Goal: Task Accomplishment & Management: Use online tool/utility

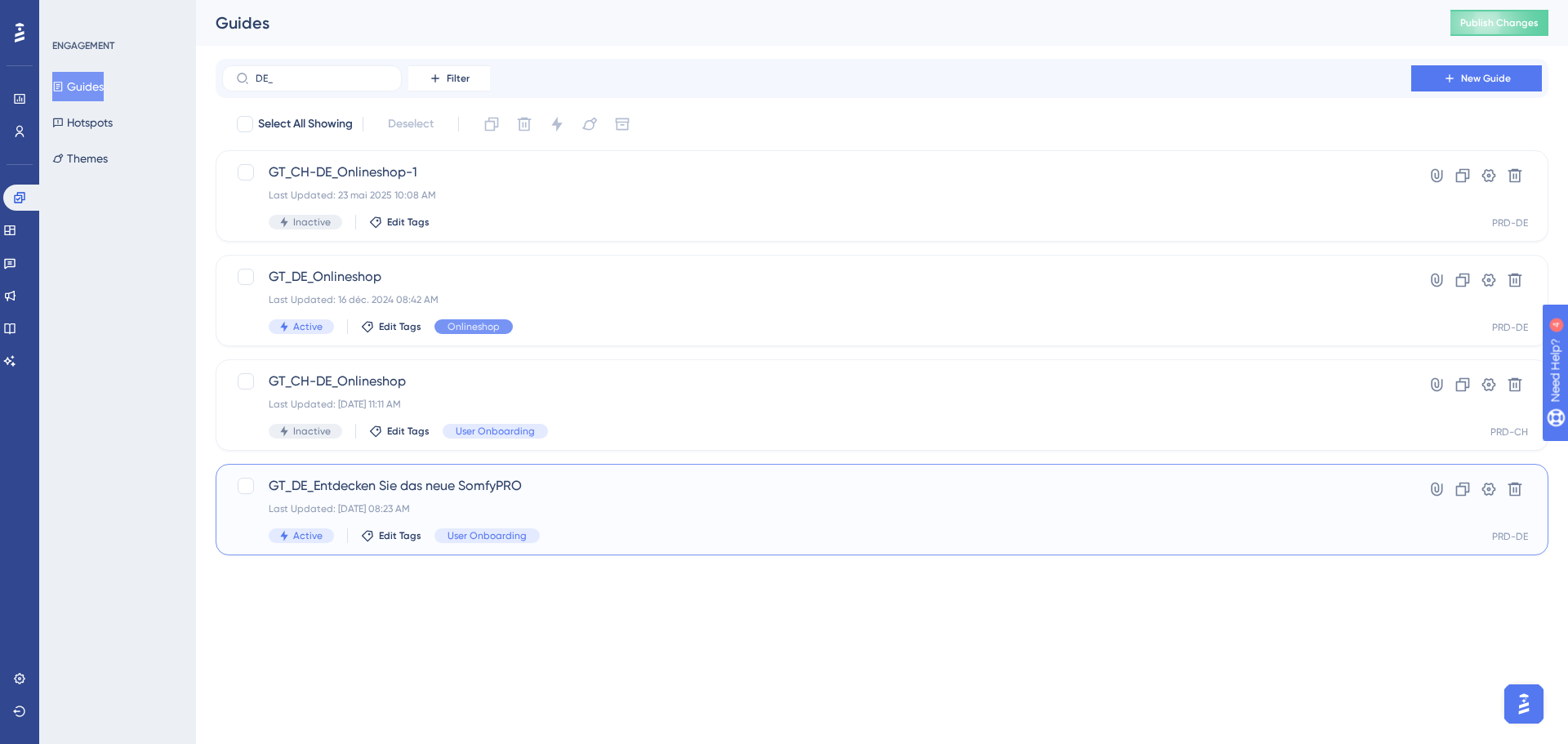
click at [399, 487] on span "GT_DE_Entdecken Sie das neue SomfyPRO" at bounding box center [816, 486] width 1096 height 20
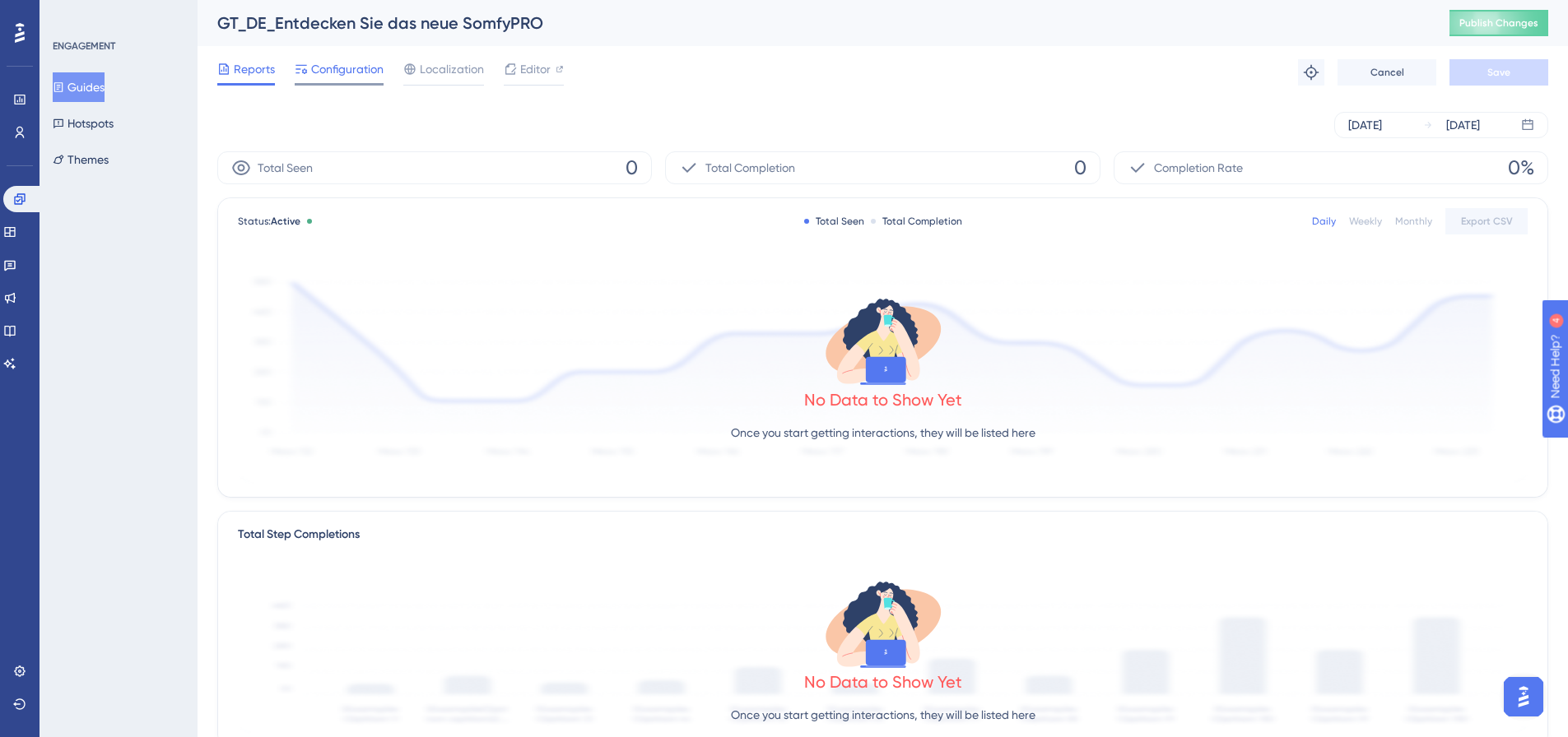
click at [343, 73] on span "Configuration" at bounding box center [347, 69] width 73 height 20
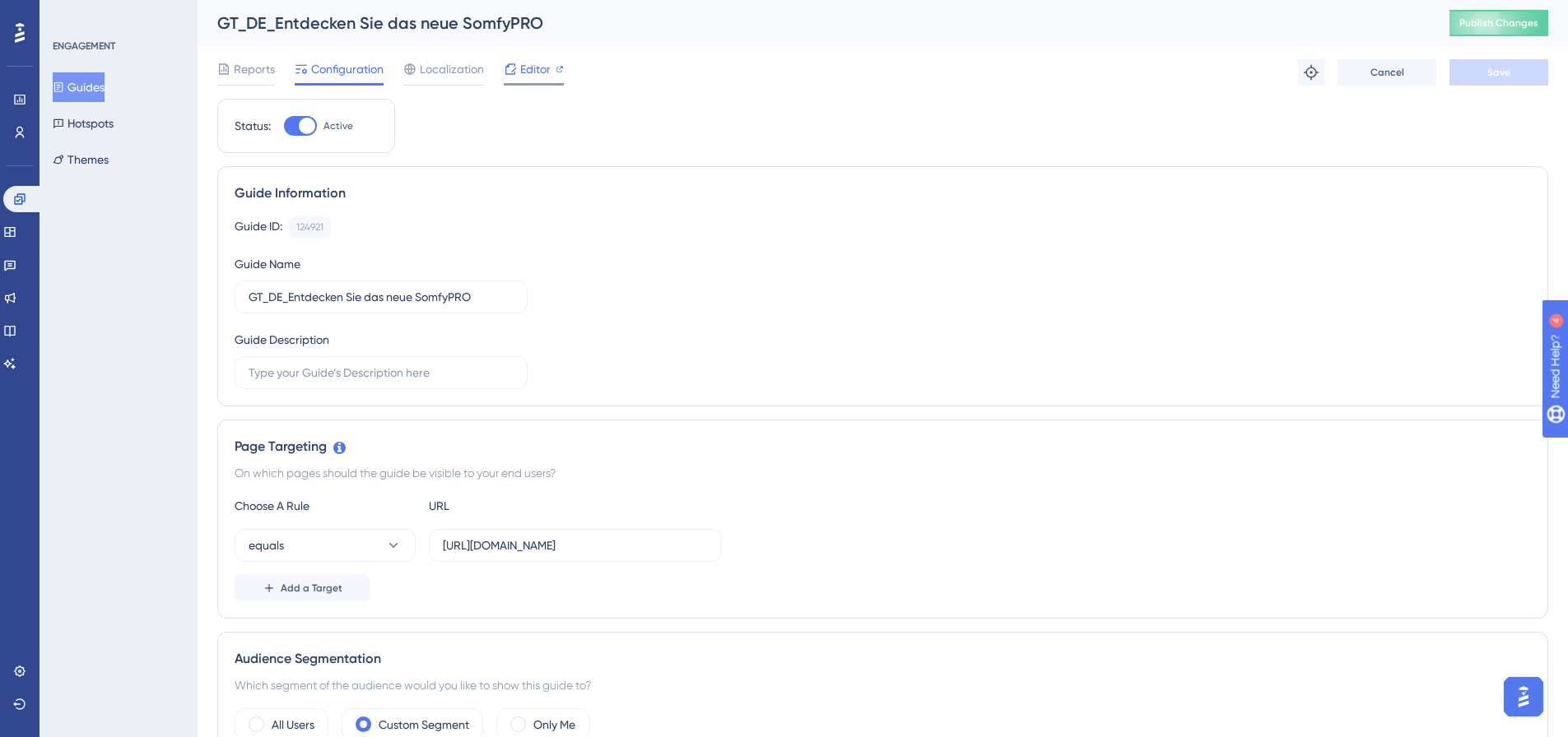
click at [545, 74] on span "Editor" at bounding box center [535, 69] width 31 height 20
click at [1485, 25] on span "Publish Changes" at bounding box center [1499, 23] width 79 height 13
click at [515, 32] on icon at bounding box center [510, 31] width 17 height 17
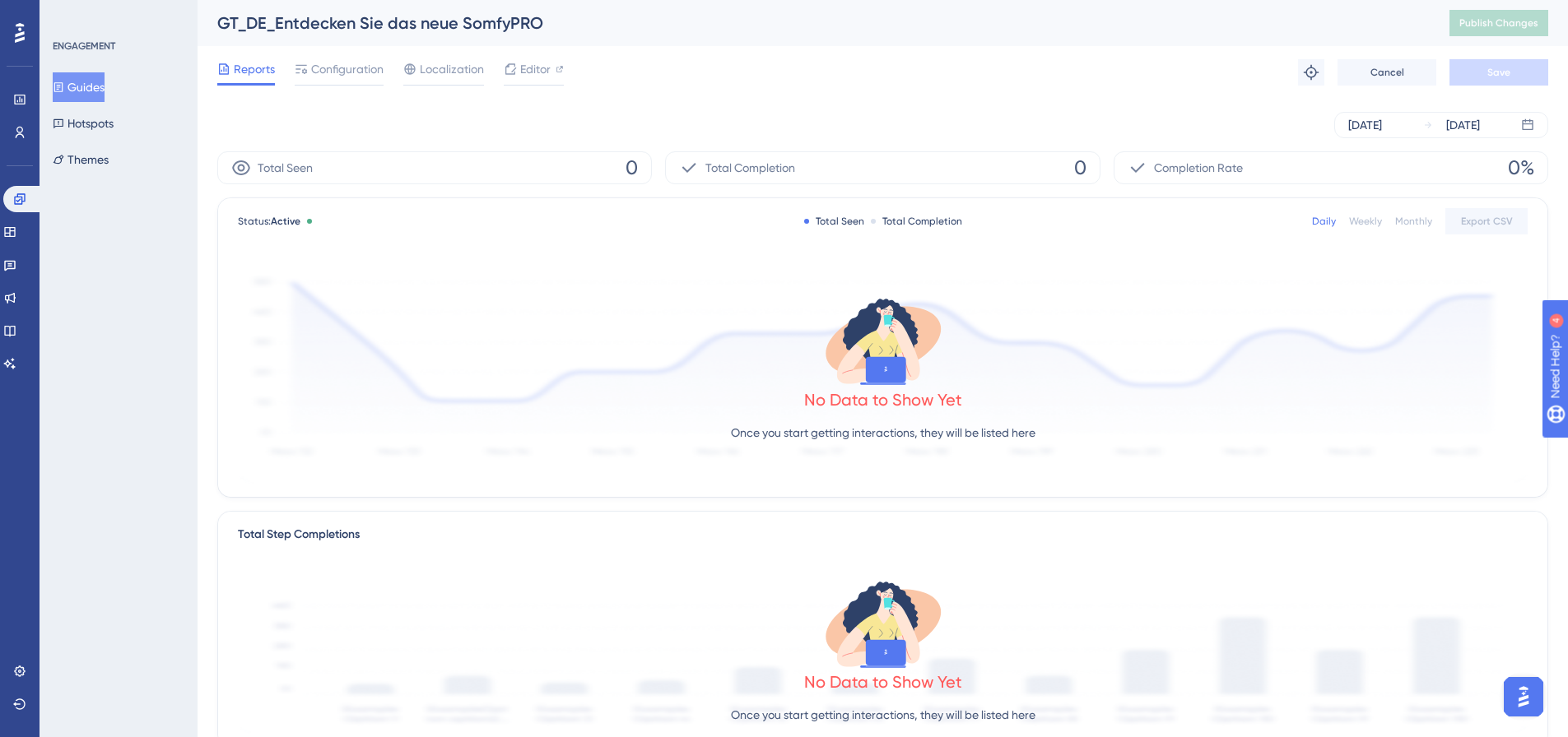
click at [64, 87] on icon at bounding box center [59, 88] width 12 height 12
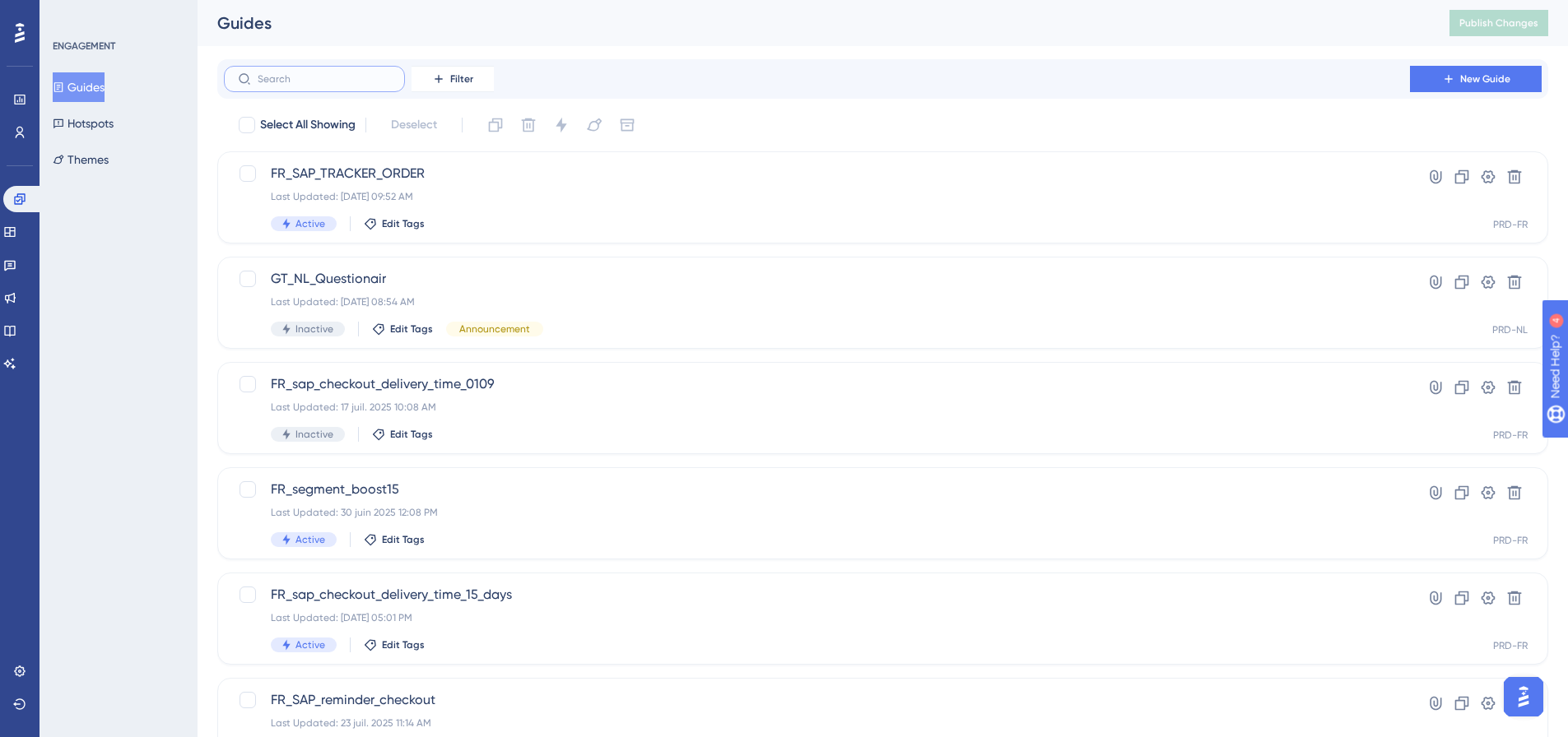
click at [288, 73] on input "text" at bounding box center [325, 79] width 134 height 12
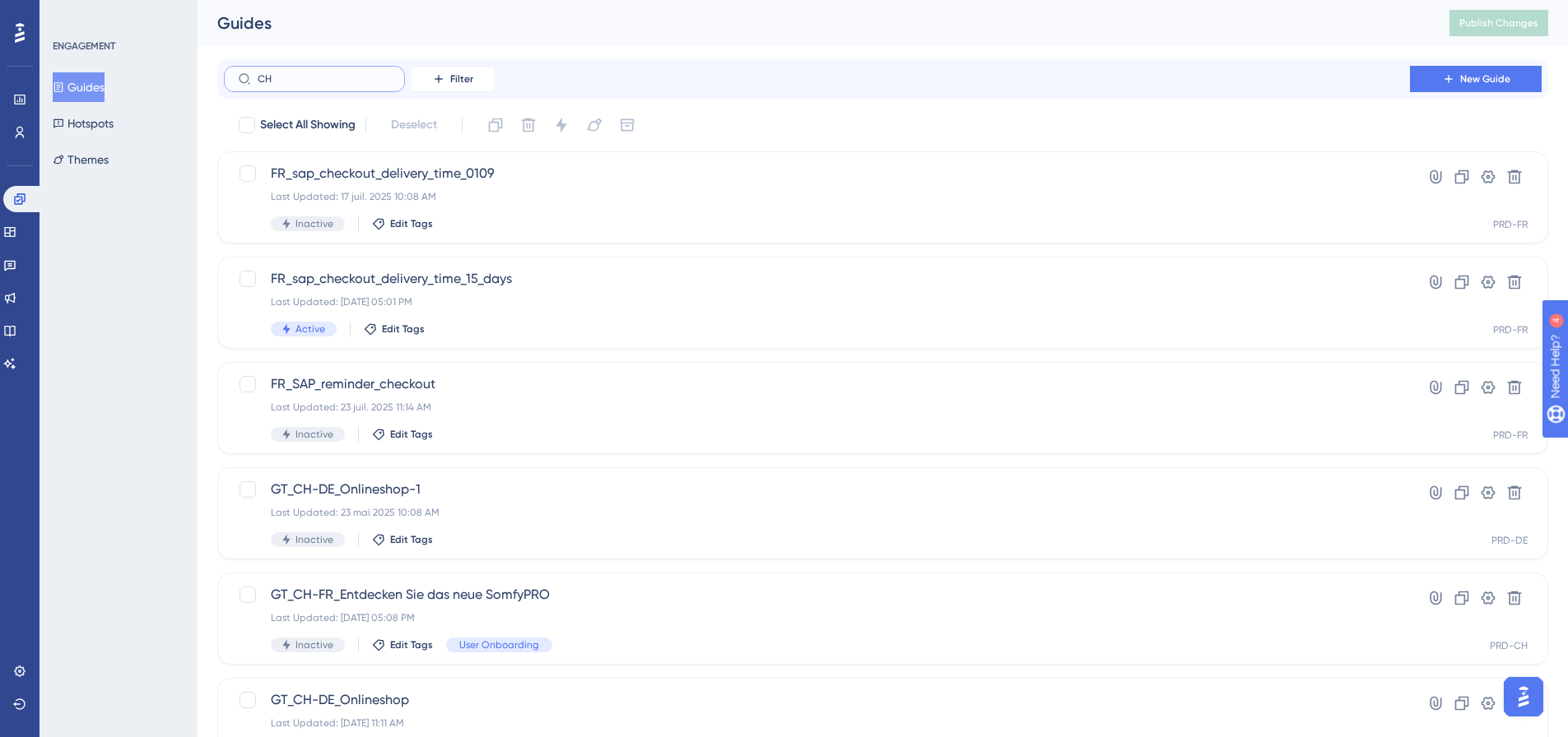
type input "CH_"
checkbox input "true"
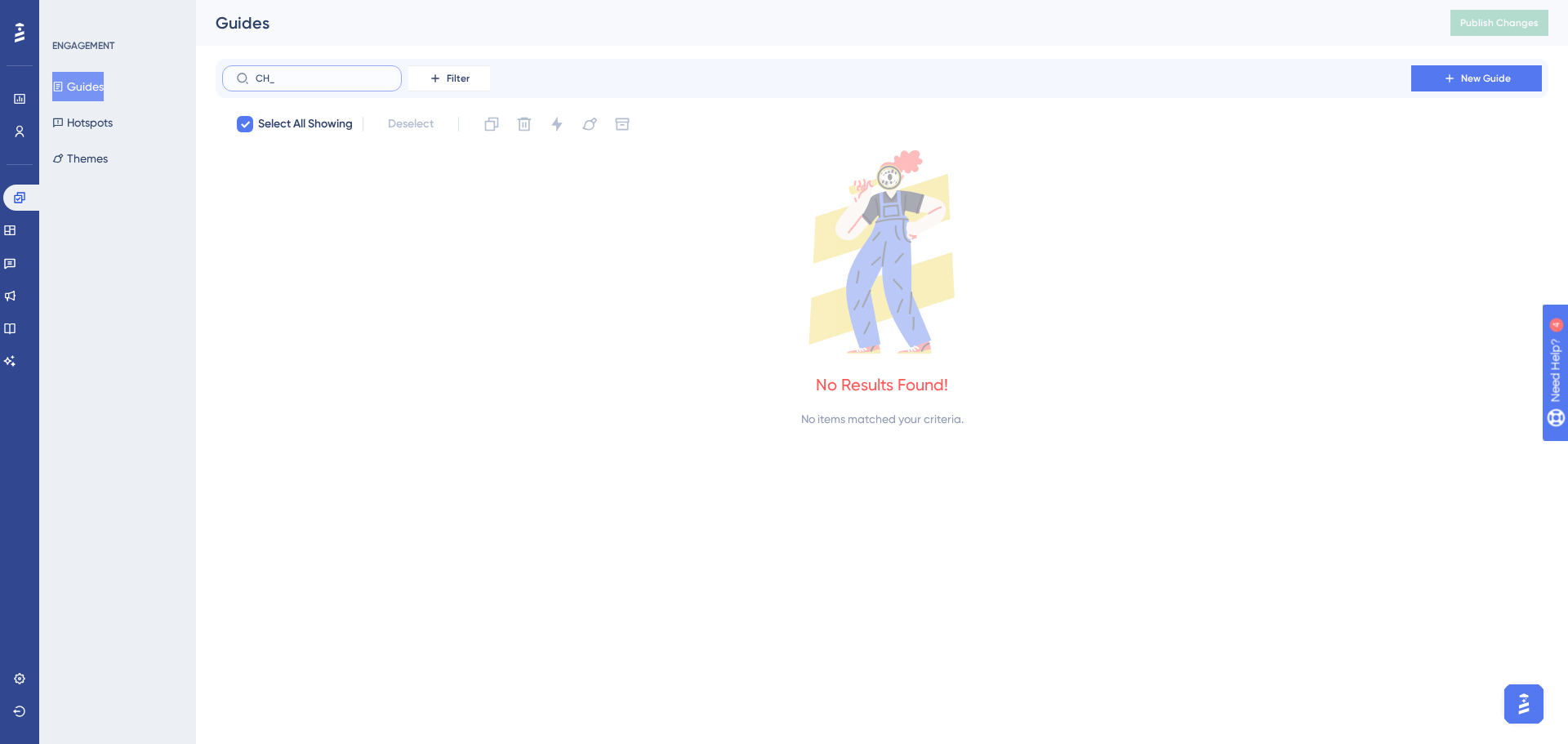
type input "CH"
checkbox input "false"
type input "C"
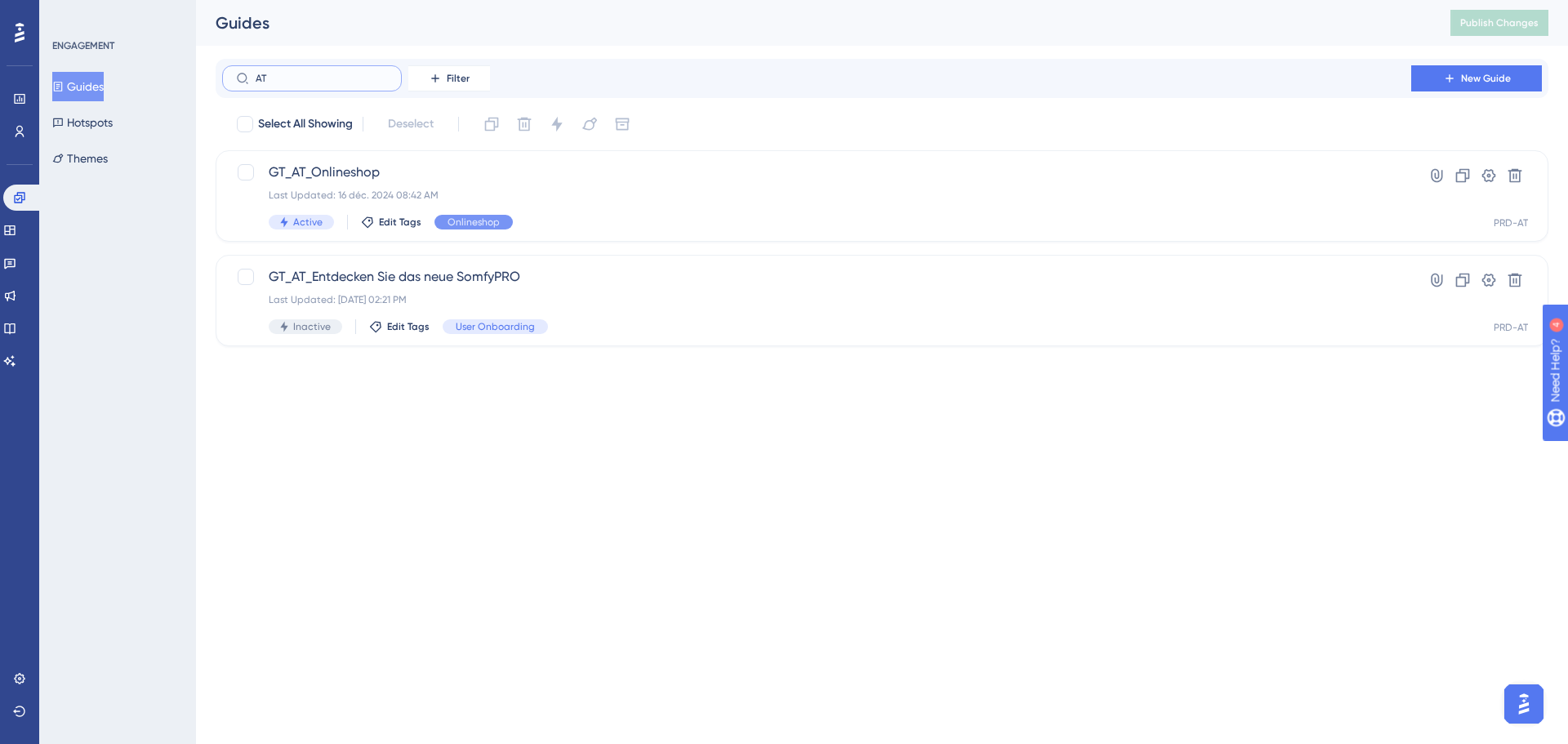
type input "A"
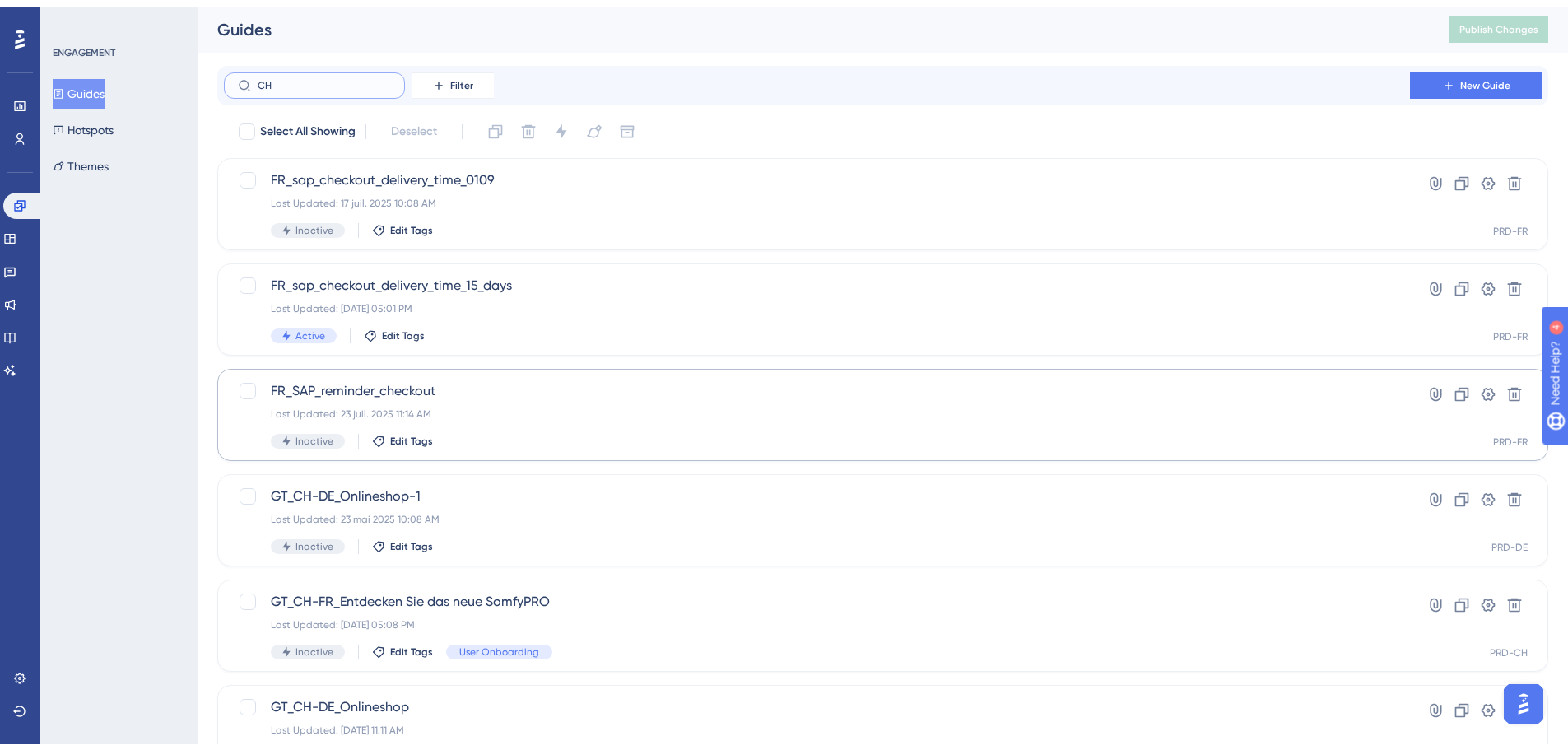
scroll to position [73, 0]
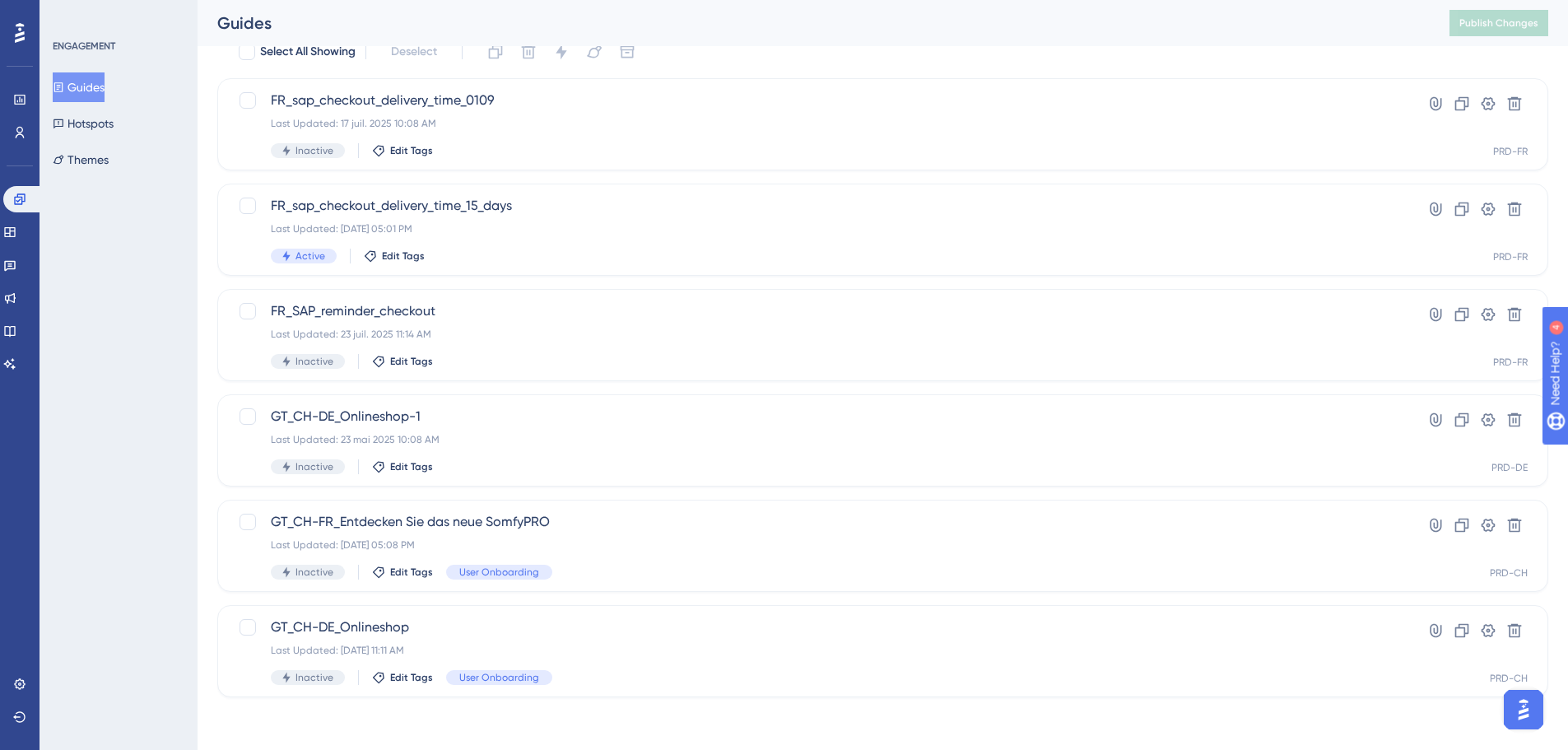
type input "CH"
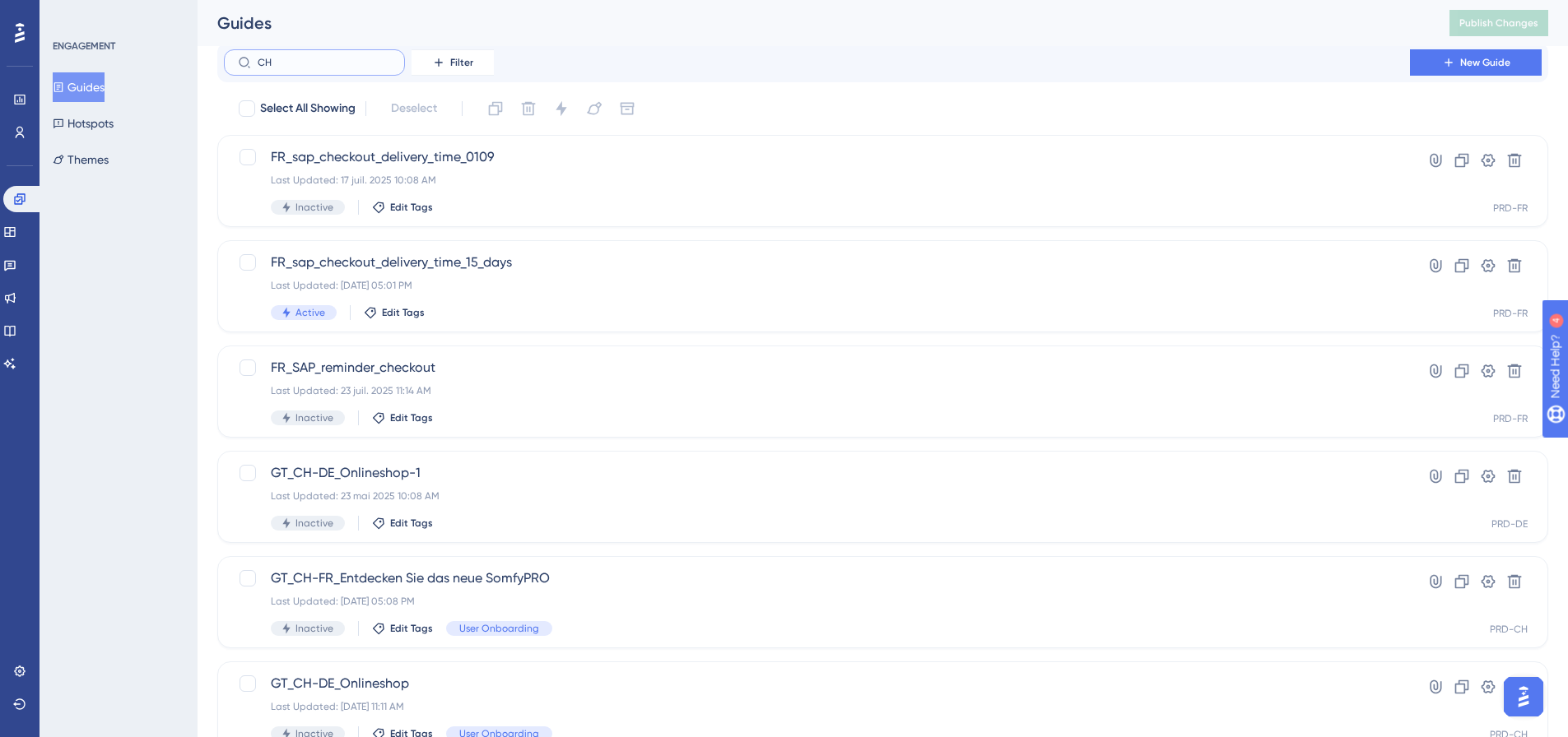
scroll to position [0, 0]
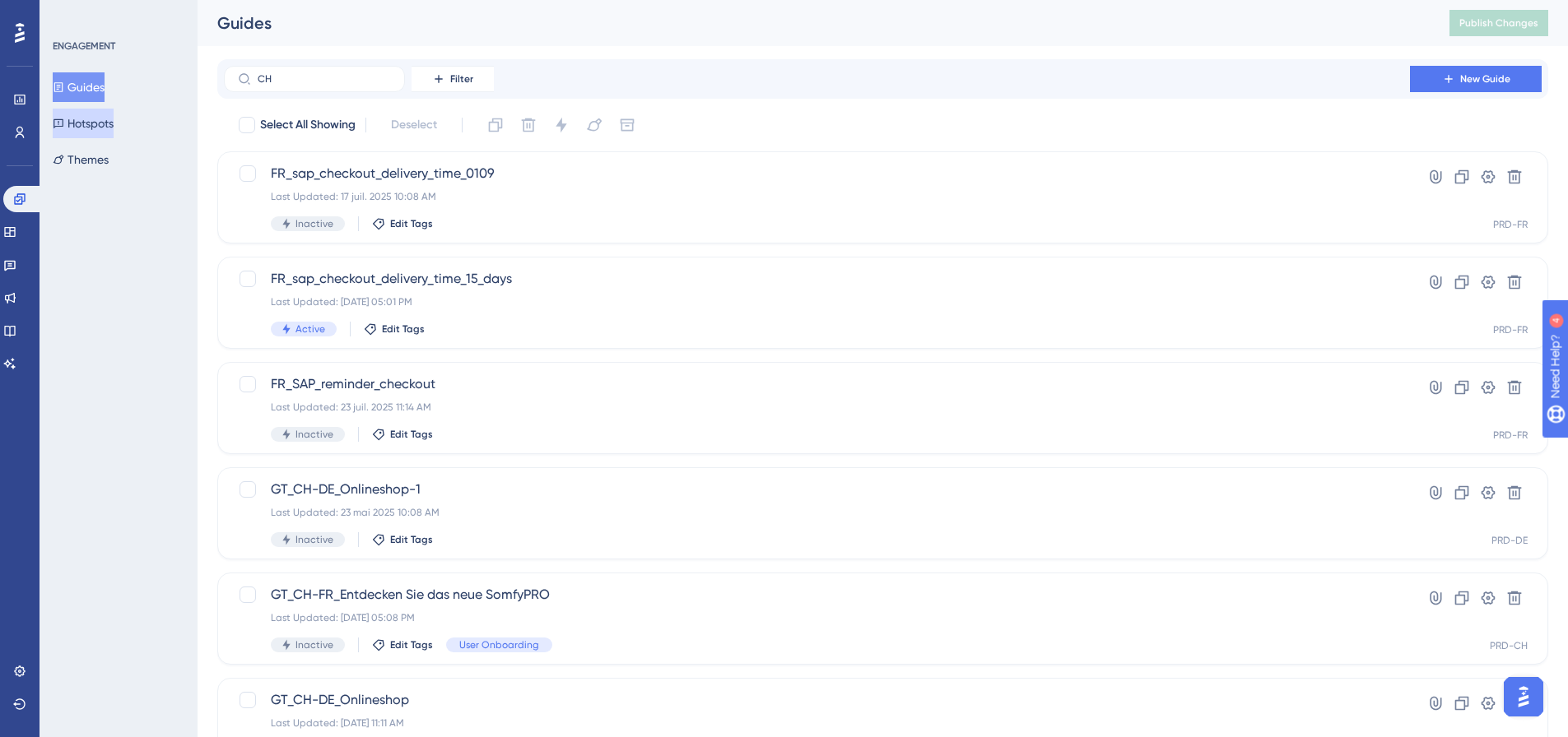
drag, startPoint x: 108, startPoint y: 123, endPoint x: 112, endPoint y: 132, distance: 9.8
click at [108, 123] on button "Hotspots" at bounding box center [84, 123] width 61 height 30
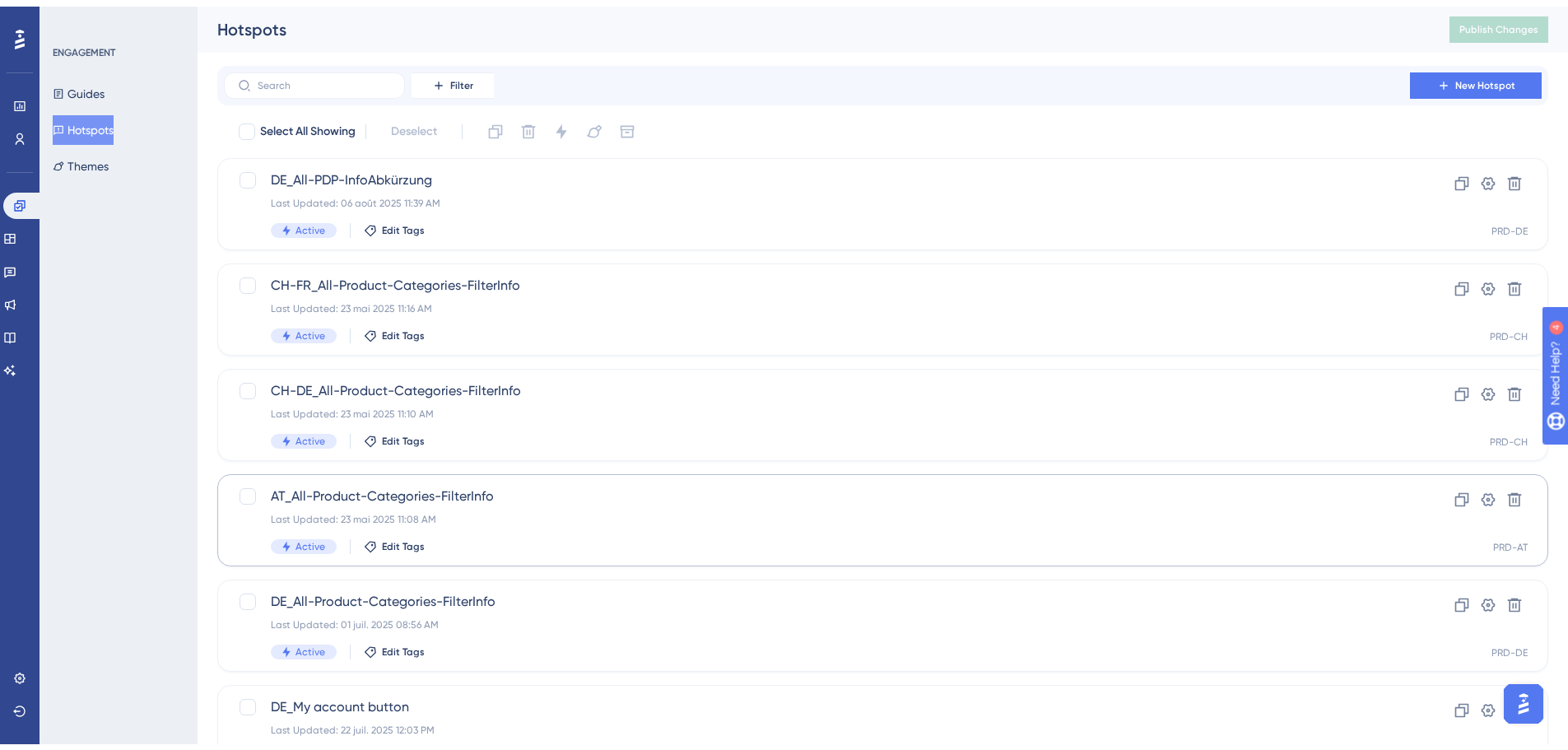
scroll to position [73, 0]
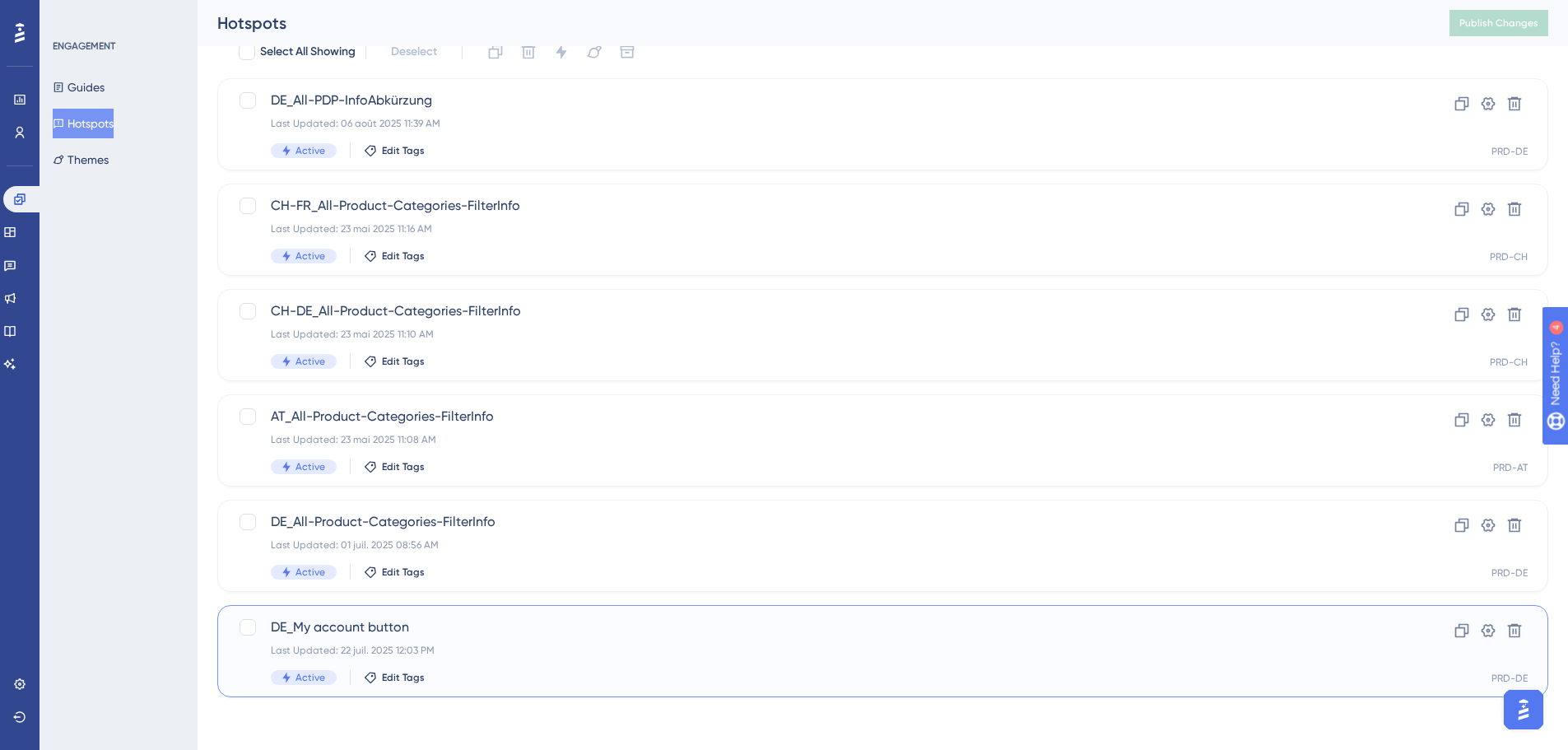
click at [355, 632] on span "DE_My account button" at bounding box center [817, 627] width 1093 height 20
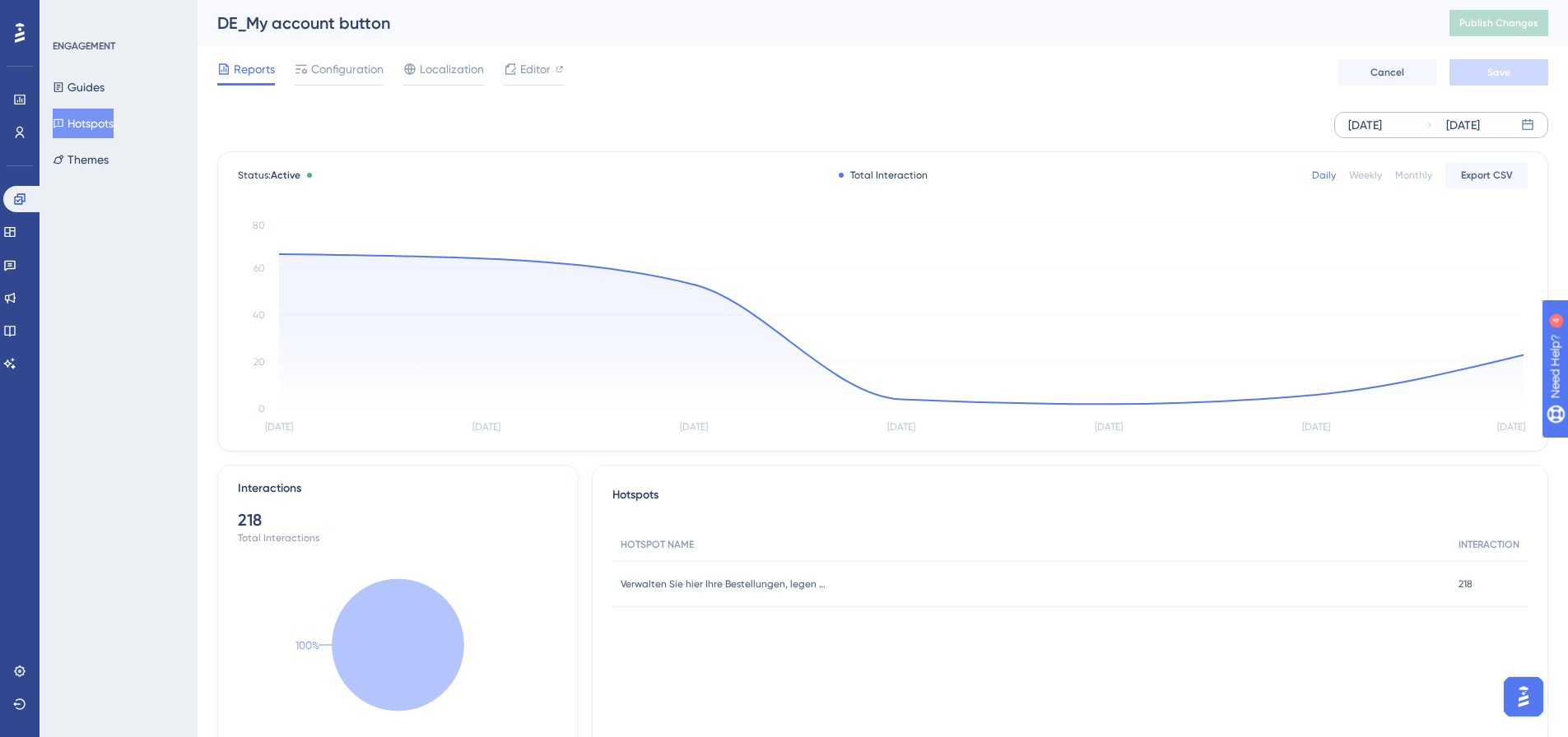
click at [1382, 124] on div "Sep 30 2025" at bounding box center [1365, 125] width 33 height 20
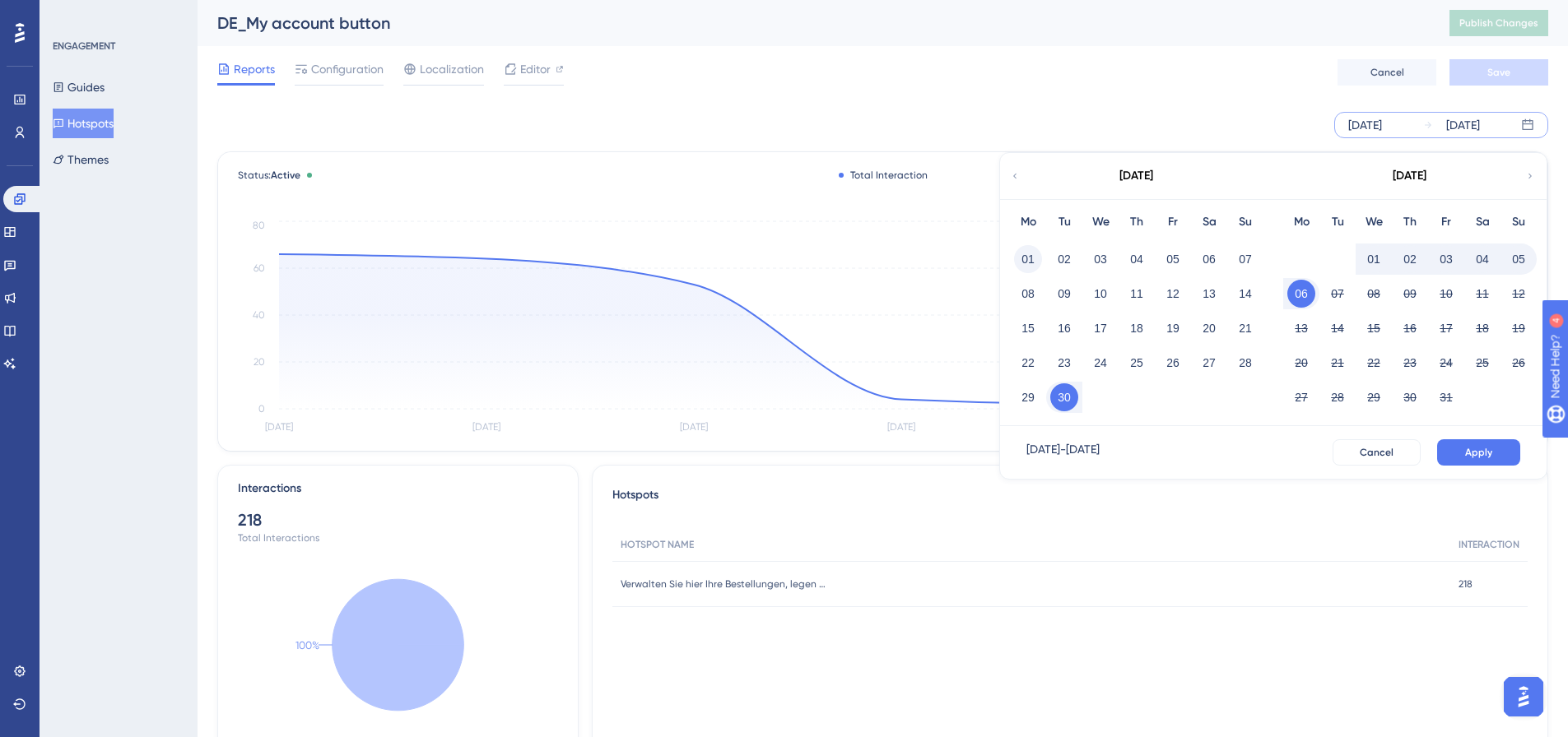
click at [1030, 256] on button "01" at bounding box center [1028, 259] width 28 height 28
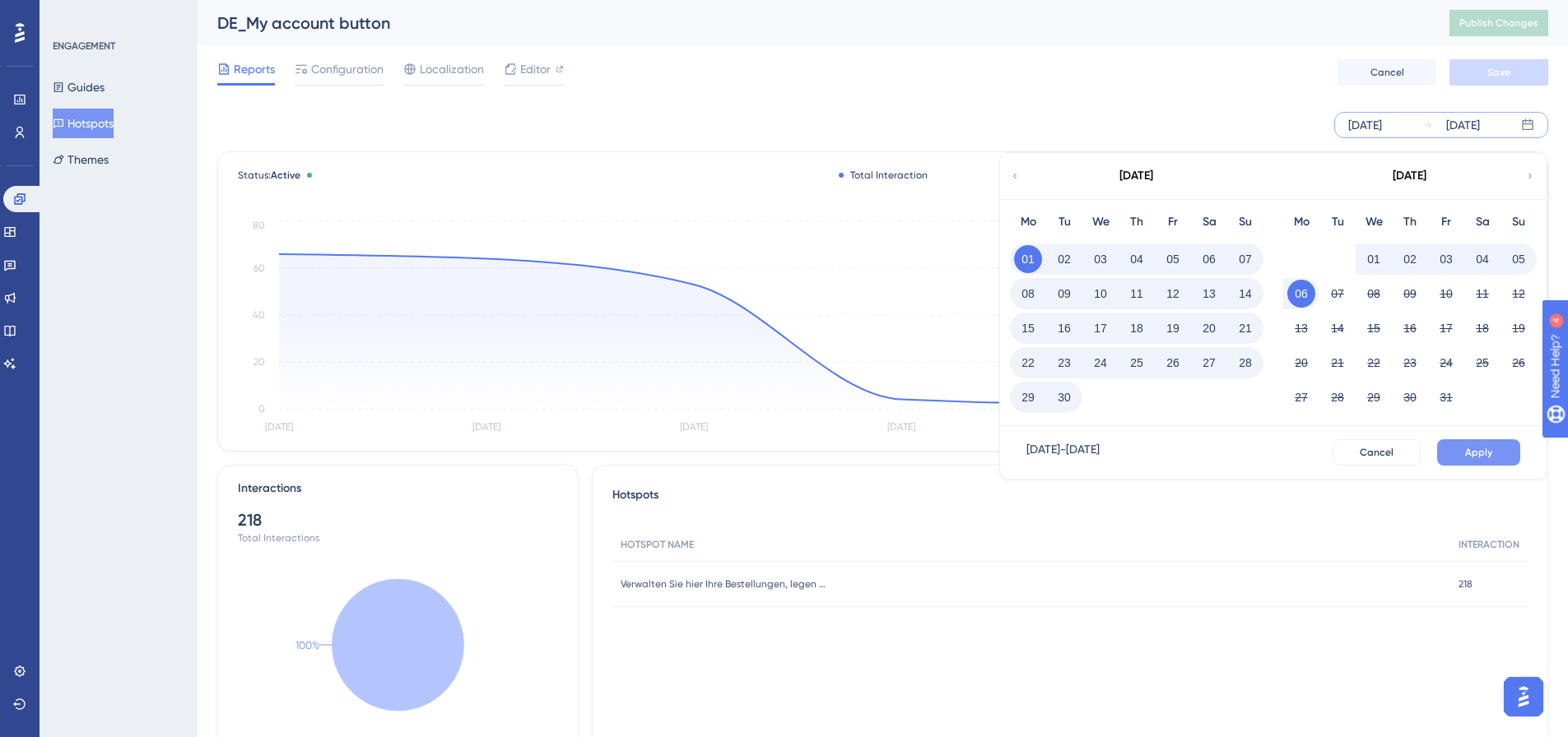
click at [1480, 449] on span "Apply" at bounding box center [1479, 452] width 28 height 13
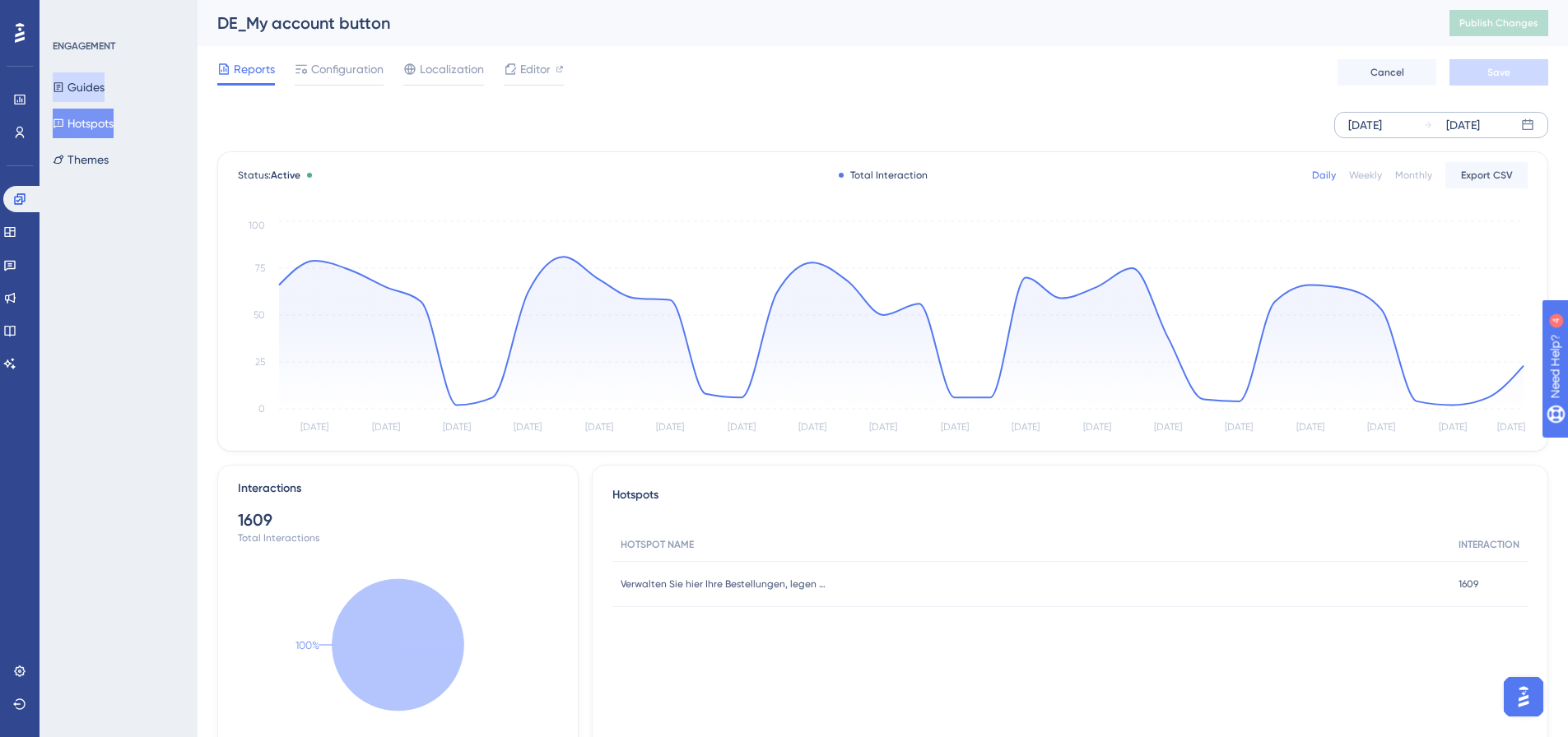
drag, startPoint x: 86, startPoint y: 94, endPoint x: 150, endPoint y: 125, distance: 71.1
click at [86, 94] on button "Guides" at bounding box center [79, 88] width 52 height 30
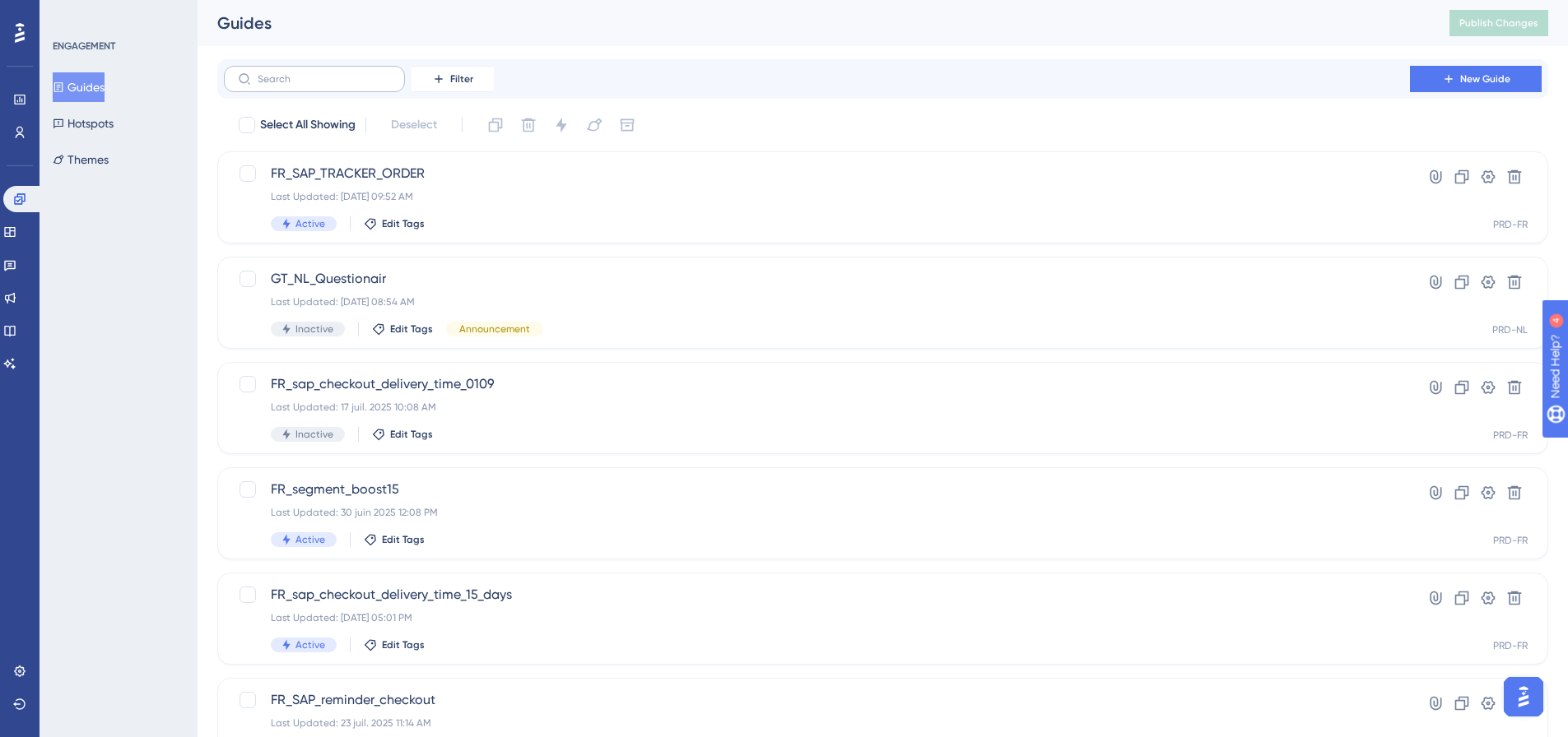
click at [315, 70] on label at bounding box center [315, 79] width 181 height 27
click at [315, 73] on input "text" at bounding box center [325, 79] width 134 height 12
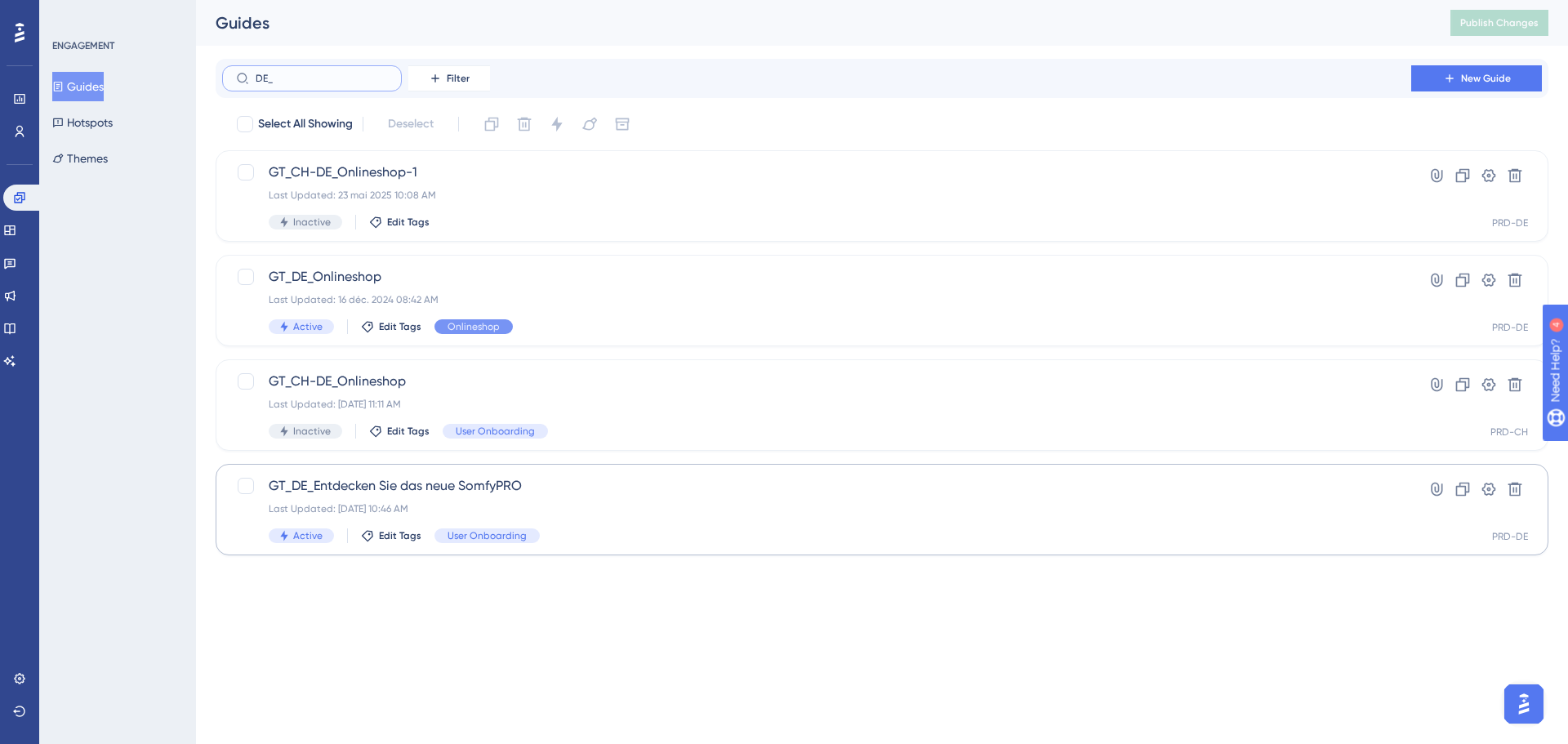
type input "DE_"
click at [350, 481] on span "GT_DE_Entdecken Sie das neue SomfyPRO" at bounding box center [816, 486] width 1096 height 20
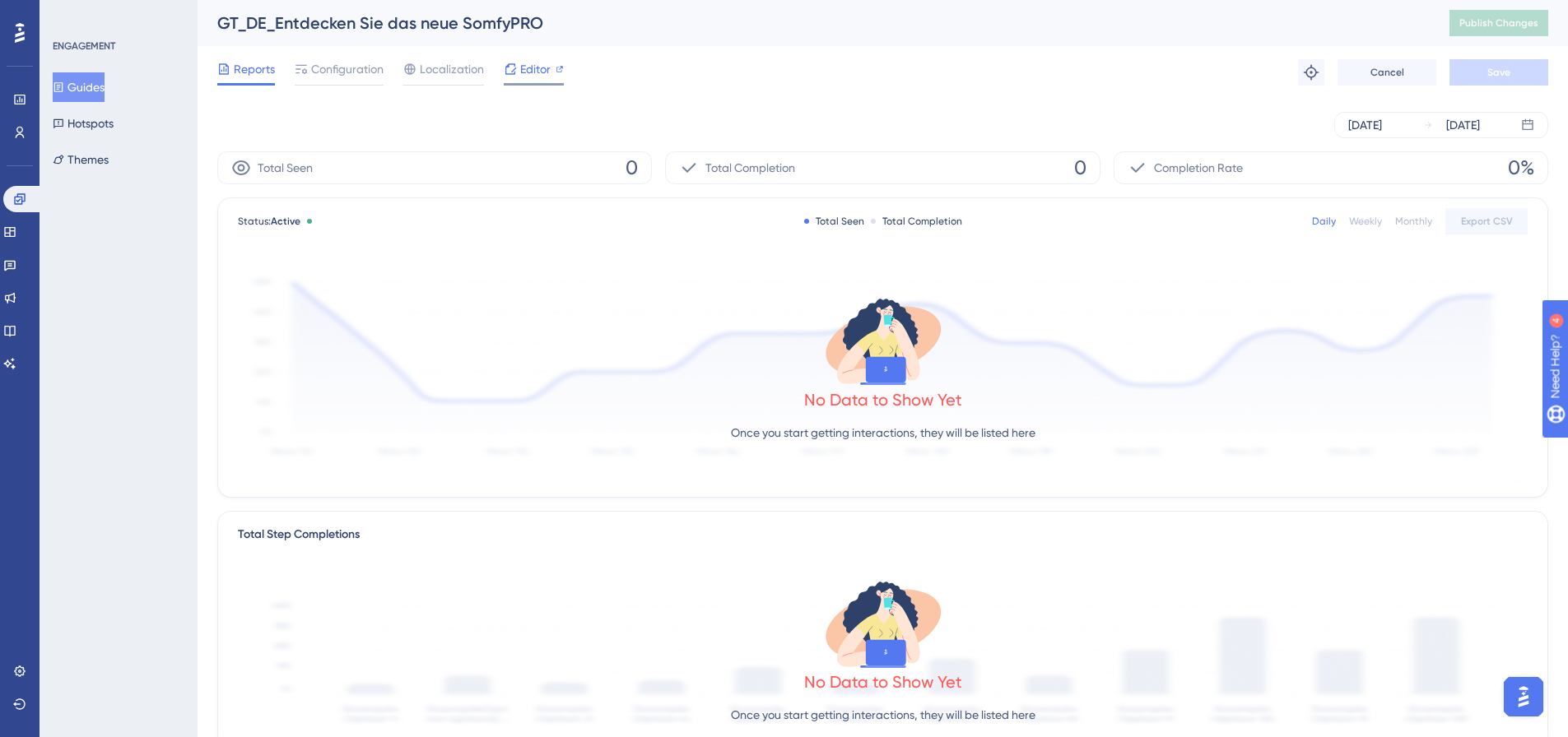
click at [528, 69] on span "Editor" at bounding box center [535, 69] width 31 height 20
click at [332, 70] on span "Configuration" at bounding box center [347, 69] width 73 height 20
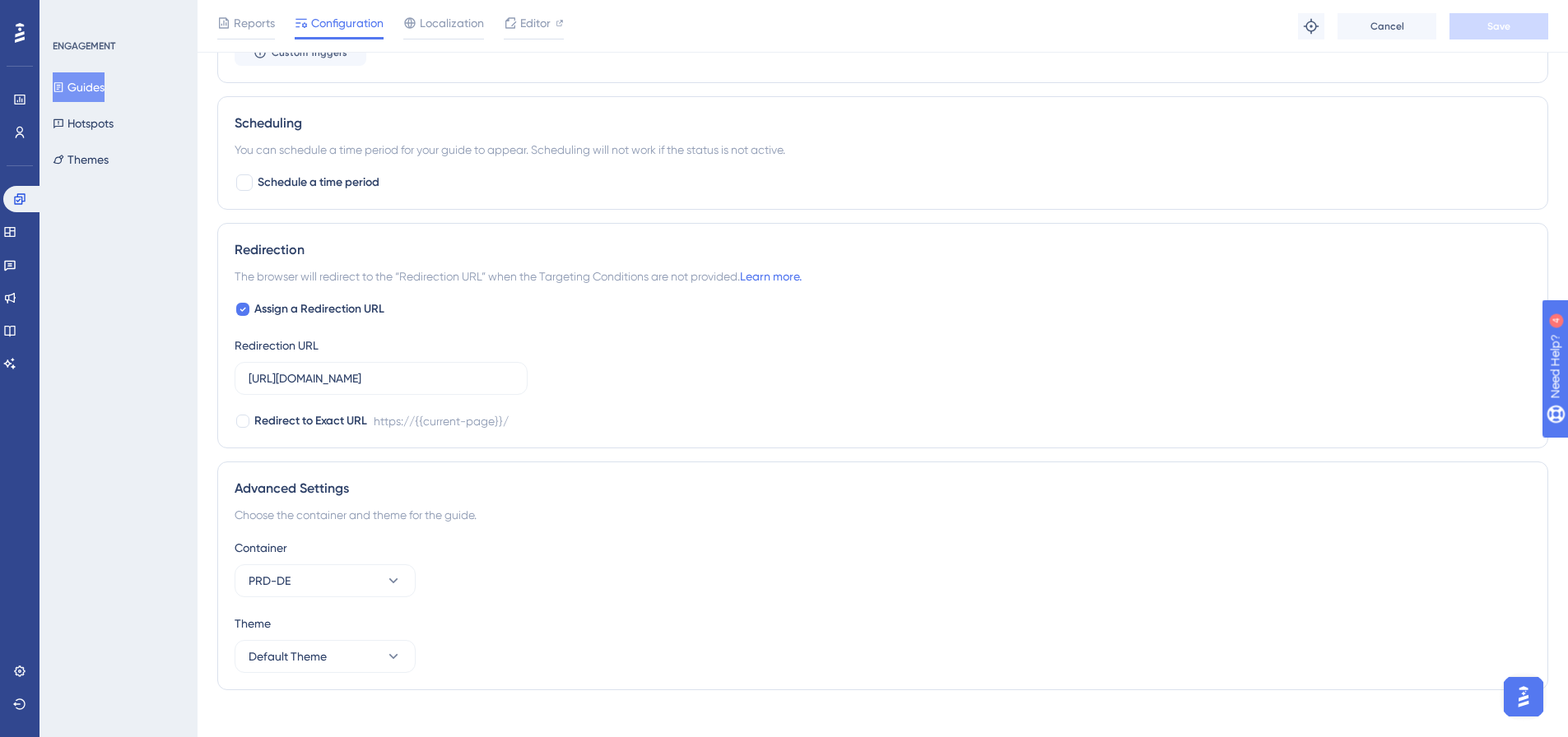
scroll to position [1275, 0]
